Goal: Use online tool/utility: Utilize a website feature to perform a specific function

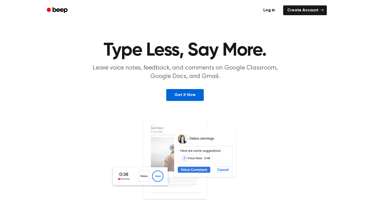
click at [196, 93] on link "Get It Now" at bounding box center [184, 95] width 37 height 12
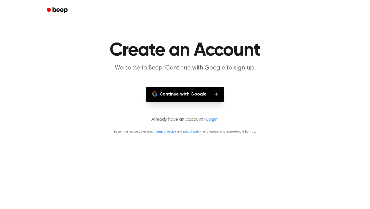
click at [196, 93] on button "Continue with Google" at bounding box center [185, 94] width 78 height 15
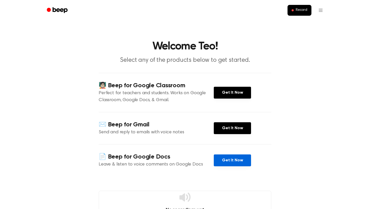
click at [242, 159] on link "Get It Now" at bounding box center [232, 160] width 37 height 12
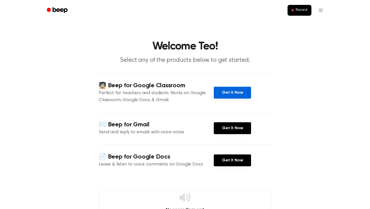
click at [232, 94] on link "Get It Now" at bounding box center [232, 93] width 37 height 12
drag, startPoint x: 304, startPoint y: 11, endPoint x: 315, endPoint y: 8, distance: 11.1
click at [305, 11] on span "Record" at bounding box center [302, 10] width 12 height 5
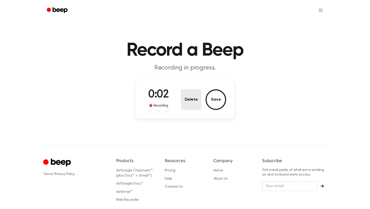
click at [184, 101] on button "Delete" at bounding box center [191, 99] width 21 height 21
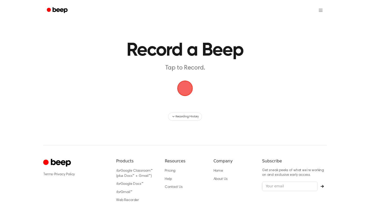
click at [188, 85] on span "button" at bounding box center [184, 88] width 27 height 27
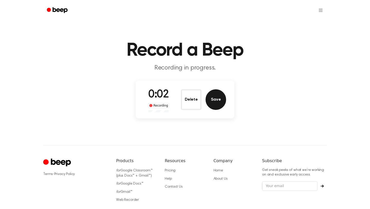
click at [207, 100] on button "Save" at bounding box center [216, 99] width 21 height 21
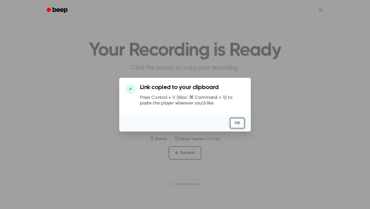
click at [241, 122] on button "OK" at bounding box center [237, 123] width 15 height 11
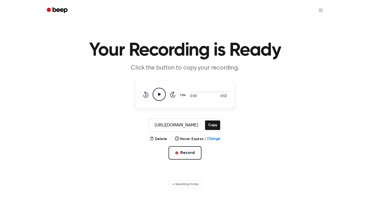
click at [159, 91] on icon "Play Audio" at bounding box center [159, 94] width 13 height 13
click at [192, 153] on button "Record" at bounding box center [185, 152] width 33 height 13
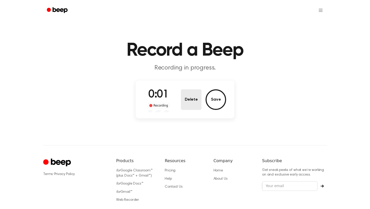
click at [186, 103] on button "Delete" at bounding box center [191, 99] width 21 height 21
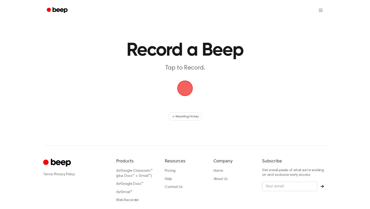
click at [186, 91] on span "button" at bounding box center [185, 88] width 29 height 29
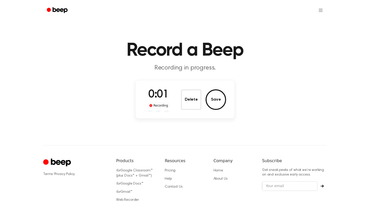
click at [213, 103] on button "Save" at bounding box center [216, 99] width 21 height 21
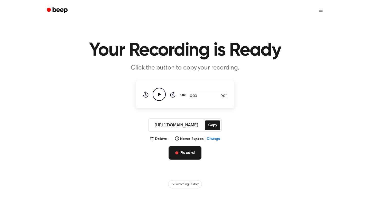
click at [183, 152] on button "Record" at bounding box center [185, 152] width 33 height 13
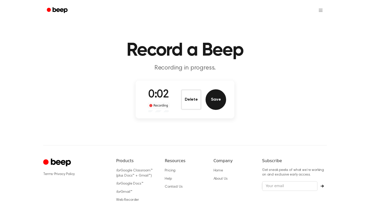
click at [209, 98] on button "Save" at bounding box center [216, 99] width 21 height 21
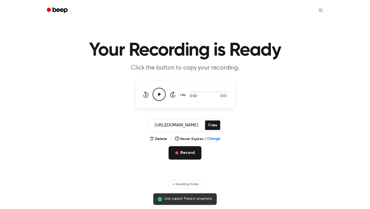
click at [188, 153] on button "Record" at bounding box center [185, 152] width 33 height 13
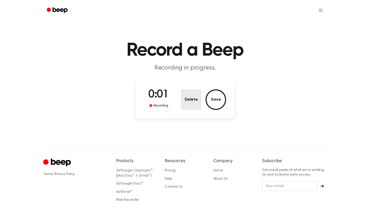
click at [190, 105] on button "Delete" at bounding box center [191, 99] width 21 height 21
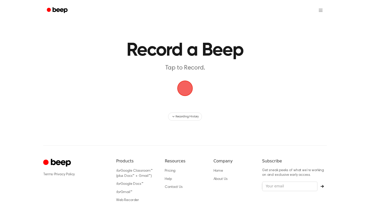
click at [183, 87] on span "button" at bounding box center [185, 88] width 17 height 17
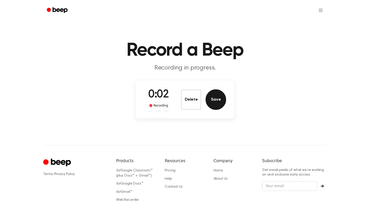
click at [210, 95] on button "Save" at bounding box center [216, 99] width 21 height 21
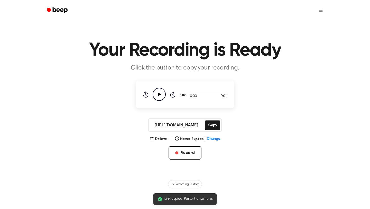
click at [161, 93] on icon "Play Audio" at bounding box center [159, 94] width 13 height 13
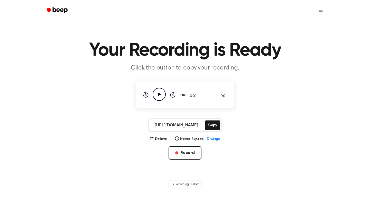
click at [164, 94] on icon "Play Audio" at bounding box center [159, 94] width 13 height 13
click at [208, 124] on button "Copy" at bounding box center [212, 125] width 15 height 10
click at [212, 127] on button "Copy" at bounding box center [212, 125] width 15 height 10
click at [185, 154] on button "Record" at bounding box center [185, 152] width 33 height 13
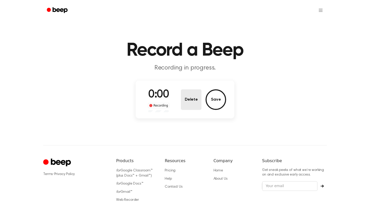
click at [192, 105] on button "Delete" at bounding box center [191, 99] width 21 height 21
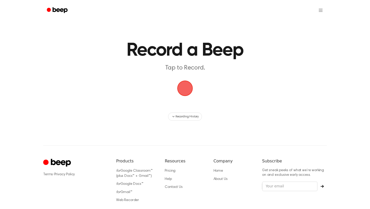
click at [185, 87] on span "button" at bounding box center [185, 88] width 16 height 16
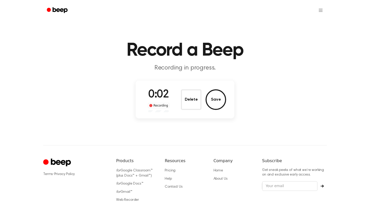
click at [212, 98] on button "Save" at bounding box center [216, 99] width 21 height 21
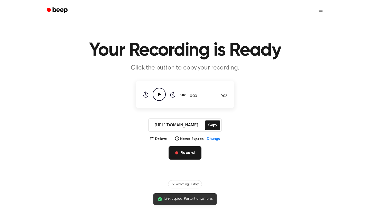
click at [189, 157] on button "Record" at bounding box center [185, 152] width 33 height 13
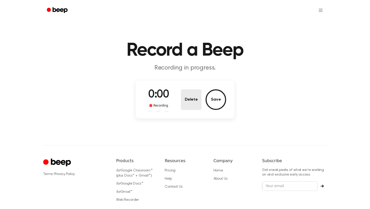
click at [192, 98] on button "Delete" at bounding box center [191, 99] width 21 height 21
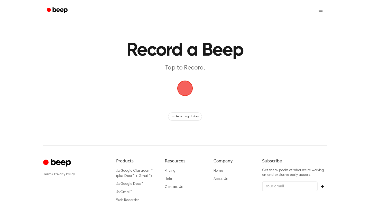
click at [188, 88] on span "button" at bounding box center [185, 88] width 20 height 20
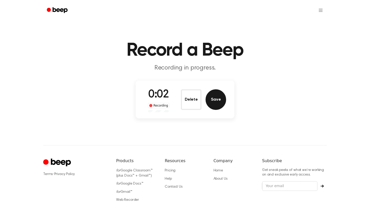
click at [214, 101] on button "Save" at bounding box center [216, 99] width 21 height 21
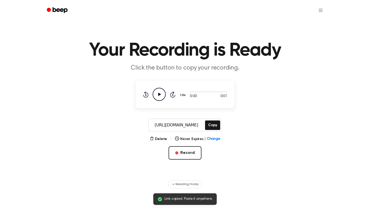
click at [158, 94] on icon at bounding box center [159, 93] width 3 height 3
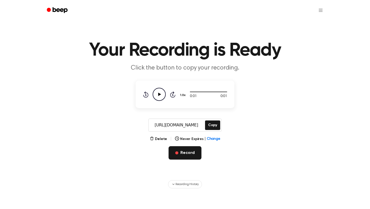
click at [188, 156] on button "Record" at bounding box center [185, 152] width 33 height 13
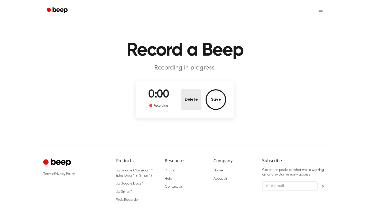
click at [197, 102] on button "Delete" at bounding box center [191, 99] width 21 height 21
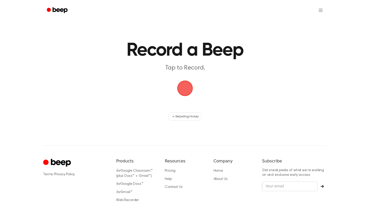
click at [190, 87] on span "button" at bounding box center [185, 88] width 21 height 21
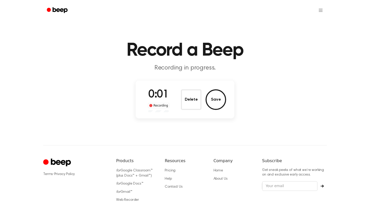
click at [218, 100] on button "Save" at bounding box center [216, 99] width 21 height 21
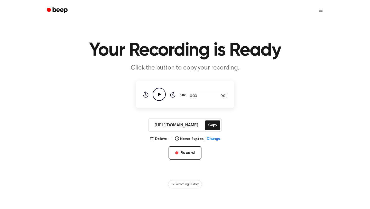
click at [159, 95] on icon at bounding box center [159, 93] width 3 height 3
click at [157, 98] on icon "Play Audio" at bounding box center [159, 94] width 13 height 13
click at [210, 125] on button "Copy" at bounding box center [212, 125] width 15 height 10
click at [190, 148] on button "Record" at bounding box center [185, 152] width 33 height 13
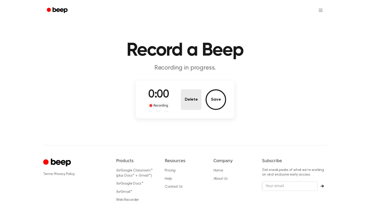
click at [188, 106] on button "Delete" at bounding box center [191, 99] width 21 height 21
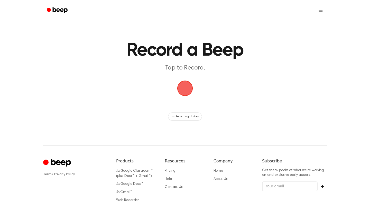
click at [188, 91] on span "button" at bounding box center [185, 88] width 18 height 18
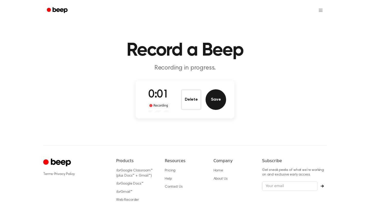
click at [215, 106] on button "Save" at bounding box center [216, 99] width 21 height 21
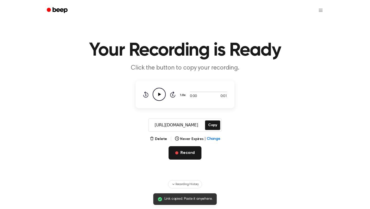
click at [185, 153] on button "Record" at bounding box center [185, 152] width 33 height 13
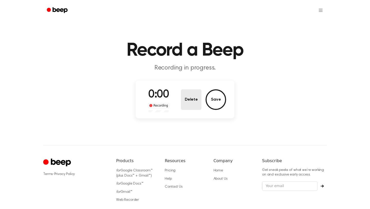
click at [192, 101] on button "Delete" at bounding box center [191, 99] width 21 height 21
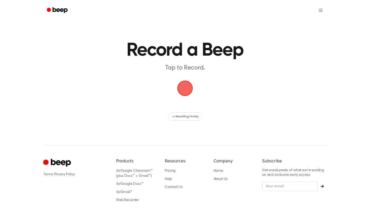
click at [189, 88] on span "button" at bounding box center [185, 88] width 16 height 16
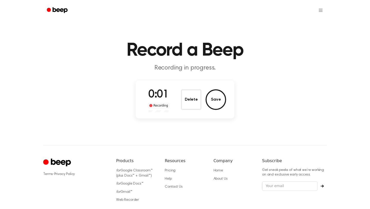
click at [215, 100] on button "Save" at bounding box center [216, 99] width 21 height 21
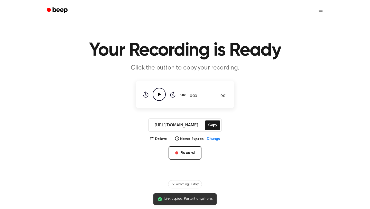
click at [163, 93] on icon "Play Audio" at bounding box center [159, 94] width 13 height 13
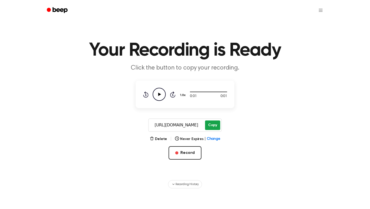
click at [210, 126] on button "Copy" at bounding box center [212, 125] width 15 height 10
click at [194, 154] on button "Record" at bounding box center [185, 152] width 33 height 13
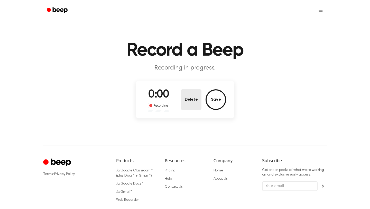
click at [192, 98] on button "Delete" at bounding box center [191, 99] width 21 height 21
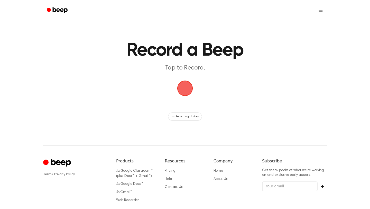
click at [187, 90] on span "button" at bounding box center [185, 88] width 22 height 22
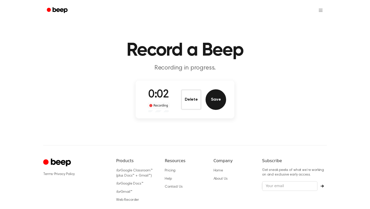
click at [217, 101] on button "Save" at bounding box center [216, 99] width 21 height 21
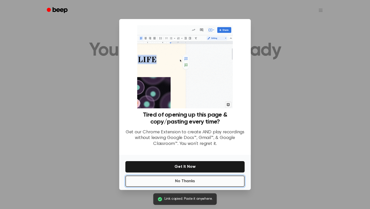
click at [204, 181] on button "No Thanks" at bounding box center [184, 180] width 119 height 11
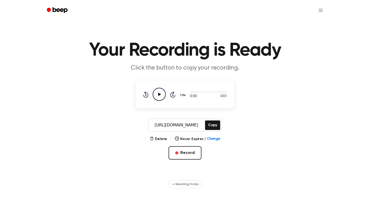
click at [156, 91] on icon "Play Audio" at bounding box center [159, 94] width 13 height 13
click at [189, 152] on button "Record" at bounding box center [185, 152] width 33 height 13
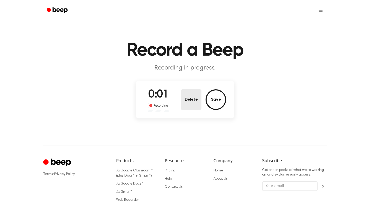
click at [195, 99] on button "Delete" at bounding box center [191, 99] width 21 height 21
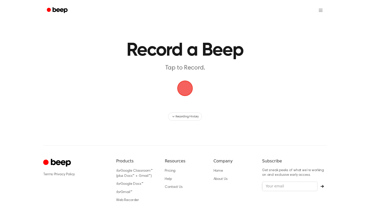
click at [185, 90] on span "button" at bounding box center [185, 88] width 18 height 18
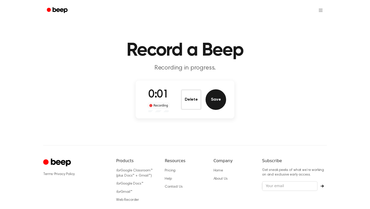
click at [220, 102] on button "Save" at bounding box center [216, 99] width 21 height 21
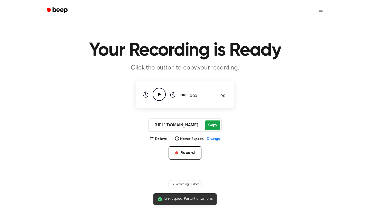
click at [213, 126] on button "Copy" at bounding box center [212, 125] width 15 height 10
click at [163, 95] on icon "Play Audio" at bounding box center [159, 94] width 13 height 13
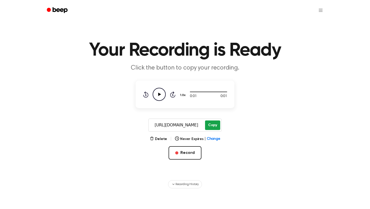
click at [213, 128] on button "Copy" at bounding box center [212, 125] width 15 height 10
click at [195, 150] on button "Record" at bounding box center [185, 152] width 33 height 13
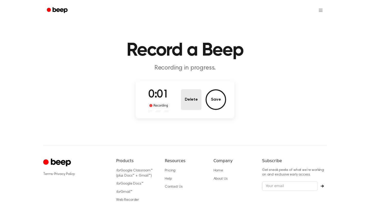
click at [187, 104] on button "Delete" at bounding box center [191, 99] width 21 height 21
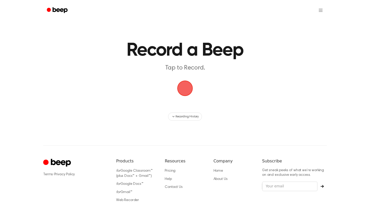
click at [187, 86] on span "button" at bounding box center [185, 88] width 16 height 16
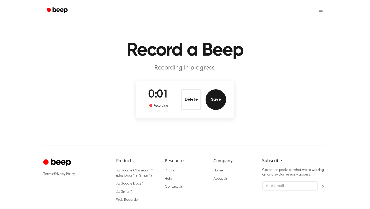
click at [211, 102] on button "Save" at bounding box center [216, 99] width 21 height 21
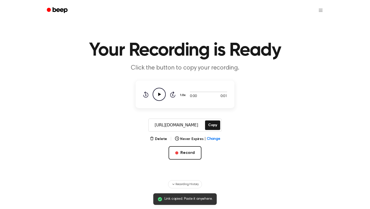
click at [162, 91] on icon "Play Audio" at bounding box center [159, 94] width 13 height 13
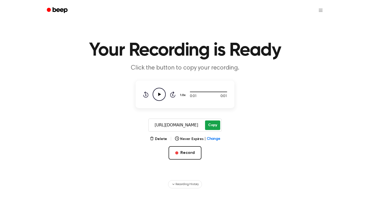
click at [210, 128] on button "Copy" at bounding box center [212, 125] width 15 height 10
click at [197, 155] on button "Record" at bounding box center [185, 152] width 33 height 13
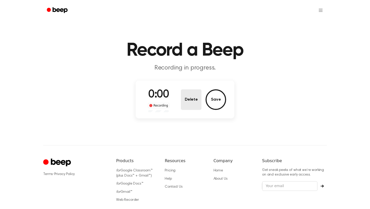
click at [191, 101] on button "Delete" at bounding box center [191, 99] width 21 height 21
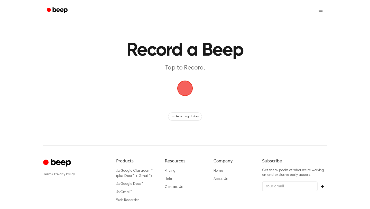
click at [187, 90] on span "button" at bounding box center [185, 88] width 22 height 22
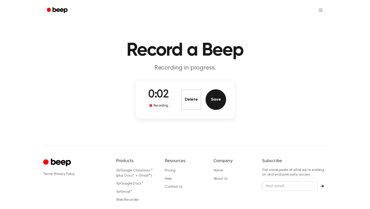
click at [219, 103] on button "Save" at bounding box center [216, 99] width 21 height 21
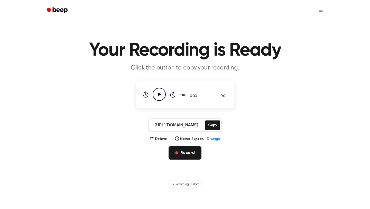
click at [185, 154] on button "Record" at bounding box center [185, 152] width 33 height 13
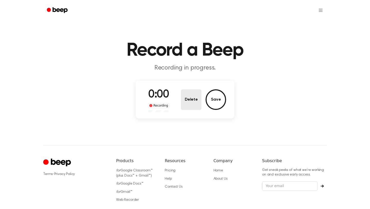
click at [190, 100] on button "Delete" at bounding box center [191, 99] width 21 height 21
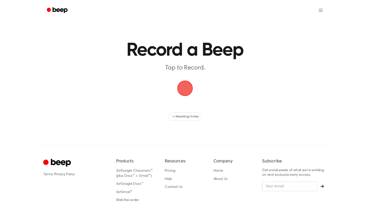
click at [183, 87] on span "button" at bounding box center [185, 88] width 16 height 16
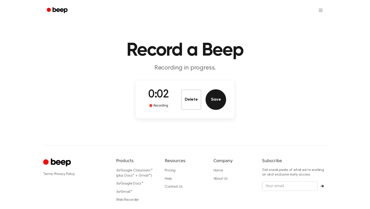
click at [223, 98] on button "Save" at bounding box center [216, 99] width 21 height 21
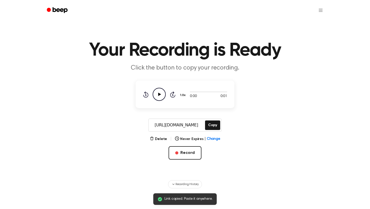
click at [162, 94] on icon "Play Audio" at bounding box center [159, 94] width 13 height 13
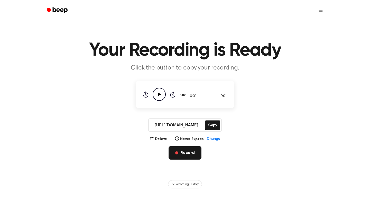
click at [190, 151] on button "Record" at bounding box center [185, 152] width 33 height 13
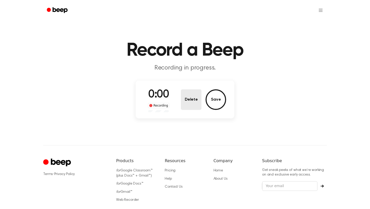
click at [184, 103] on button "Delete" at bounding box center [191, 99] width 21 height 21
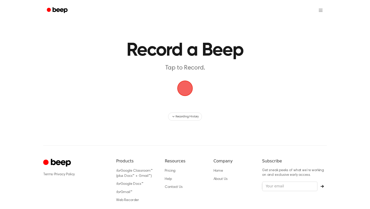
click at [188, 93] on span "button" at bounding box center [184, 88] width 21 height 21
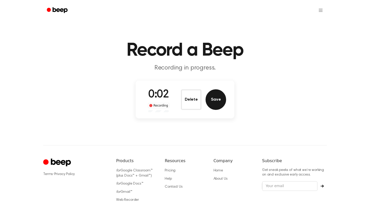
click at [212, 100] on button "Save" at bounding box center [216, 99] width 21 height 21
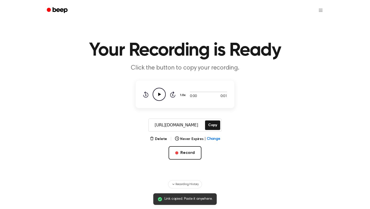
click at [164, 94] on icon "Play Audio" at bounding box center [159, 94] width 13 height 13
click at [212, 127] on button "Copy" at bounding box center [212, 125] width 15 height 10
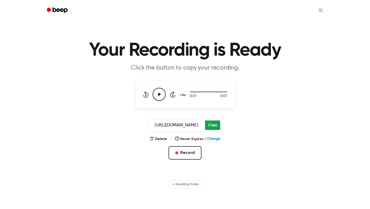
click at [216, 124] on button "Copy" at bounding box center [212, 125] width 15 height 10
click at [193, 158] on button "Record" at bounding box center [185, 152] width 33 height 13
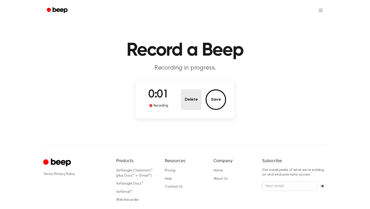
click at [189, 103] on button "Delete" at bounding box center [191, 99] width 21 height 21
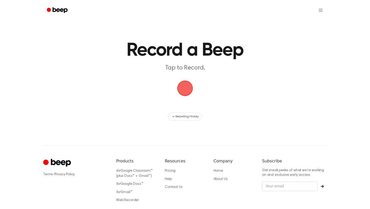
click at [187, 82] on span "button" at bounding box center [184, 87] width 17 height 17
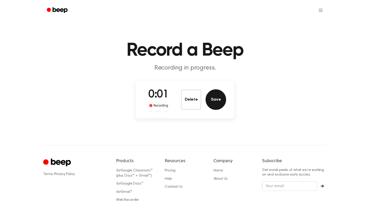
click at [208, 97] on button "Save" at bounding box center [216, 99] width 21 height 21
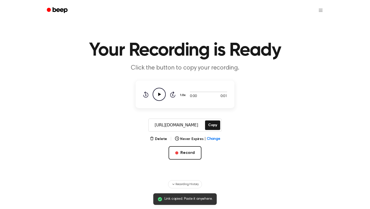
click at [159, 94] on icon at bounding box center [159, 93] width 3 height 3
click at [214, 127] on button "Copy" at bounding box center [212, 125] width 15 height 10
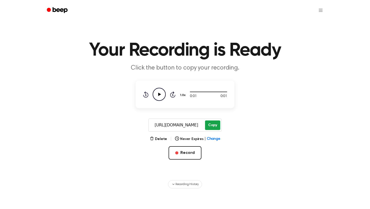
click at [211, 122] on button "Copy" at bounding box center [212, 125] width 15 height 10
click at [184, 150] on button "Record" at bounding box center [185, 152] width 33 height 13
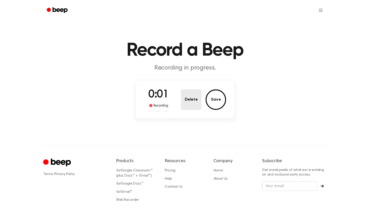
click at [187, 95] on button "Delete" at bounding box center [191, 99] width 21 height 21
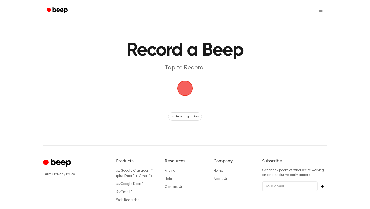
click at [187, 96] on span "button" at bounding box center [185, 88] width 16 height 16
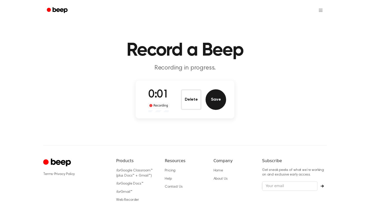
click at [209, 103] on button "Save" at bounding box center [216, 99] width 21 height 21
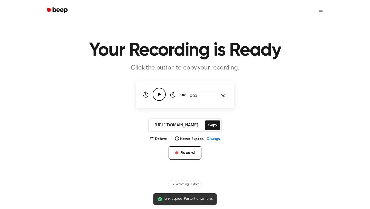
click at [160, 95] on icon "Play Audio" at bounding box center [159, 94] width 13 height 13
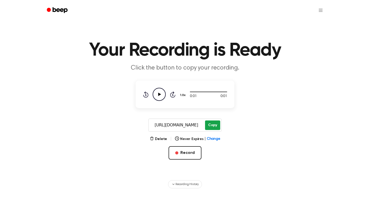
click at [211, 127] on button "Copy" at bounding box center [212, 125] width 15 height 10
click at [187, 150] on button "Record" at bounding box center [185, 152] width 33 height 13
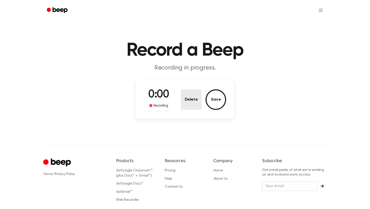
click at [196, 100] on button "Delete" at bounding box center [191, 99] width 21 height 21
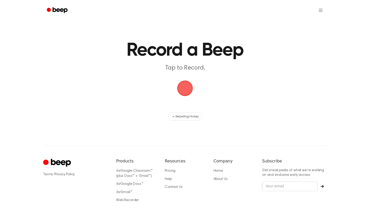
click at [186, 91] on span "button" at bounding box center [185, 88] width 18 height 18
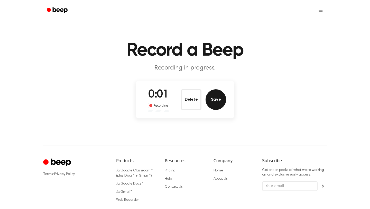
click at [208, 99] on button "Save" at bounding box center [216, 99] width 21 height 21
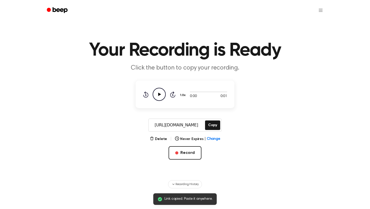
click at [164, 93] on icon "Play Audio" at bounding box center [159, 94] width 13 height 13
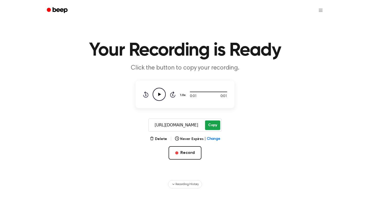
click at [214, 124] on button "Copy" at bounding box center [212, 125] width 15 height 10
click at [184, 148] on button "Record" at bounding box center [185, 152] width 33 height 13
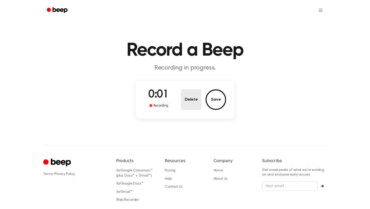
click at [191, 101] on button "Delete" at bounding box center [191, 99] width 21 height 21
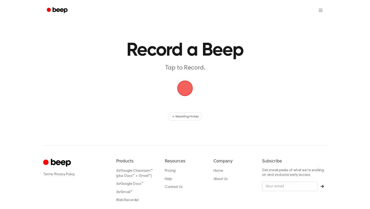
click at [182, 89] on span "button" at bounding box center [185, 88] width 16 height 16
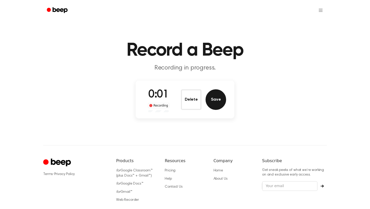
click at [217, 102] on button "Save" at bounding box center [216, 99] width 21 height 21
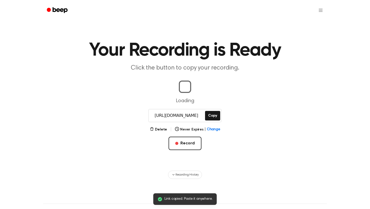
scroll to position [0, 1]
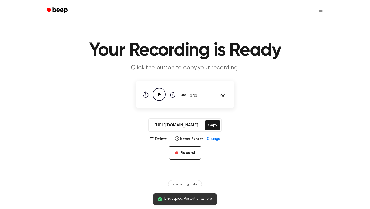
click at [163, 94] on icon "Play Audio" at bounding box center [159, 94] width 13 height 13
click at [178, 147] on button "Record" at bounding box center [185, 152] width 33 height 13
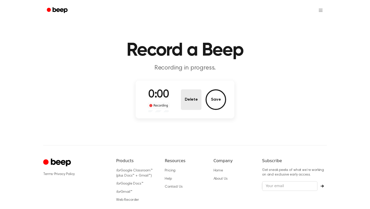
click at [186, 106] on button "Delete" at bounding box center [191, 99] width 21 height 21
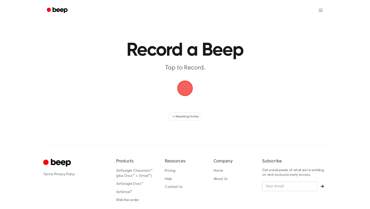
click at [186, 87] on span "button" at bounding box center [185, 88] width 16 height 16
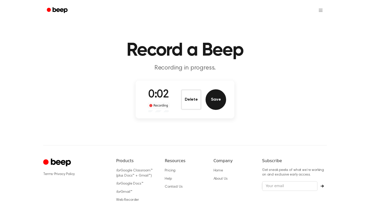
click at [217, 105] on button "Save" at bounding box center [216, 99] width 21 height 21
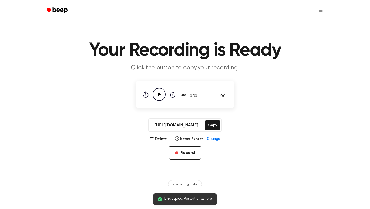
click at [162, 91] on icon "Play Audio" at bounding box center [159, 94] width 13 height 13
click at [212, 127] on button "Copy" at bounding box center [212, 125] width 15 height 10
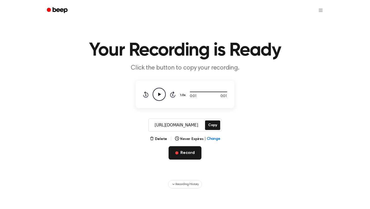
click at [178, 157] on button "Record" at bounding box center [185, 152] width 33 height 13
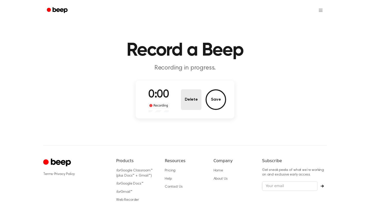
click at [197, 92] on button "Delete" at bounding box center [191, 99] width 21 height 21
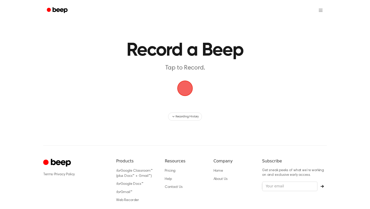
click at [183, 88] on span "button" at bounding box center [184, 87] width 17 height 17
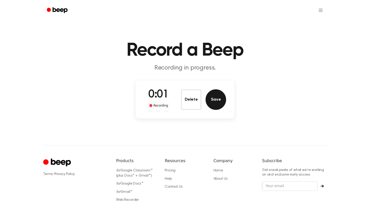
click at [219, 102] on button "Save" at bounding box center [216, 99] width 21 height 21
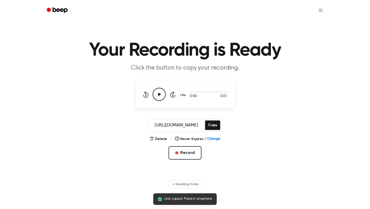
click at [163, 91] on icon "Play Audio" at bounding box center [159, 94] width 13 height 13
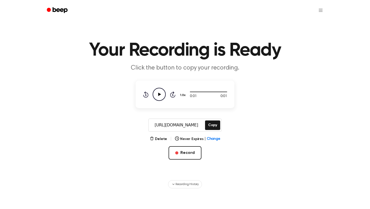
click at [161, 101] on div "0:01 0:01 1.0x Rewind 5 seconds Play Audio Skip 5 seconds" at bounding box center [185, 93] width 99 height 27
click at [159, 91] on icon "Play Audio" at bounding box center [159, 94] width 13 height 13
click at [209, 127] on button "Copy" at bounding box center [212, 125] width 15 height 10
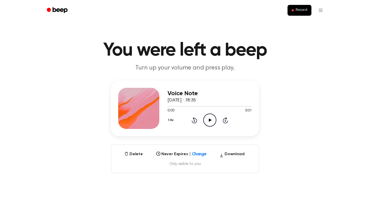
click at [207, 117] on icon "Play Audio" at bounding box center [209, 119] width 13 height 13
click at [209, 122] on icon "Play Audio" at bounding box center [209, 119] width 13 height 13
click at [211, 124] on icon "Play Audio" at bounding box center [209, 119] width 13 height 13
